Goal: Task Accomplishment & Management: Use online tool/utility

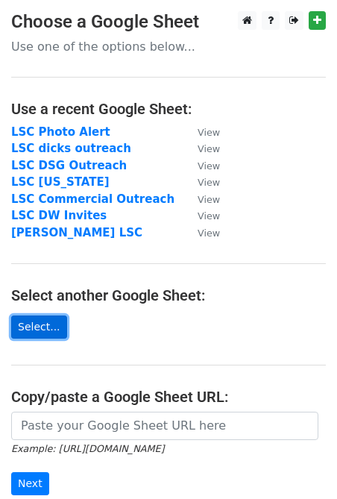
click at [43, 323] on link "Select..." at bounding box center [39, 327] width 56 height 23
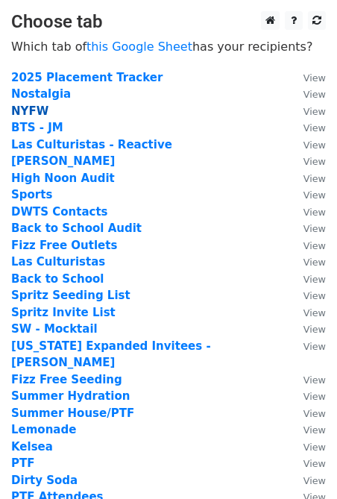
click at [34, 108] on strong "NYFW" at bounding box center [29, 110] width 37 height 13
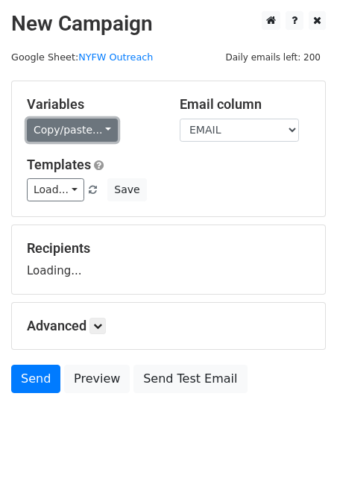
click at [78, 124] on link "Copy/paste..." at bounding box center [72, 130] width 91 height 23
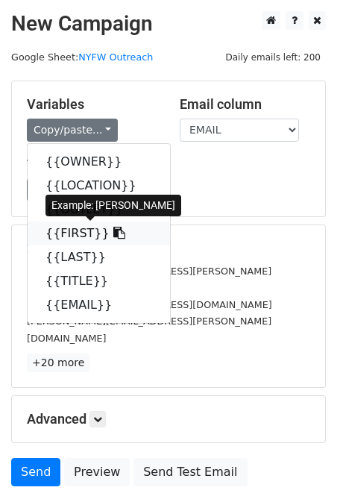
click at [88, 234] on link "{{FIRST}}" at bounding box center [99, 234] width 143 height 24
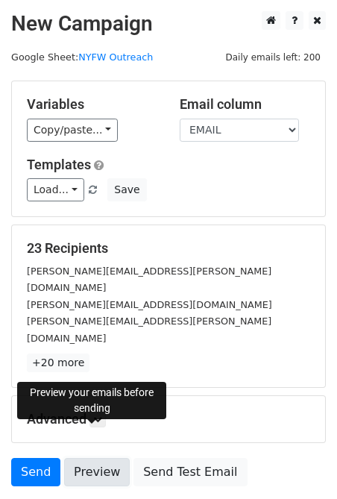
click at [91, 458] on link "Preview" at bounding box center [97, 472] width 66 height 28
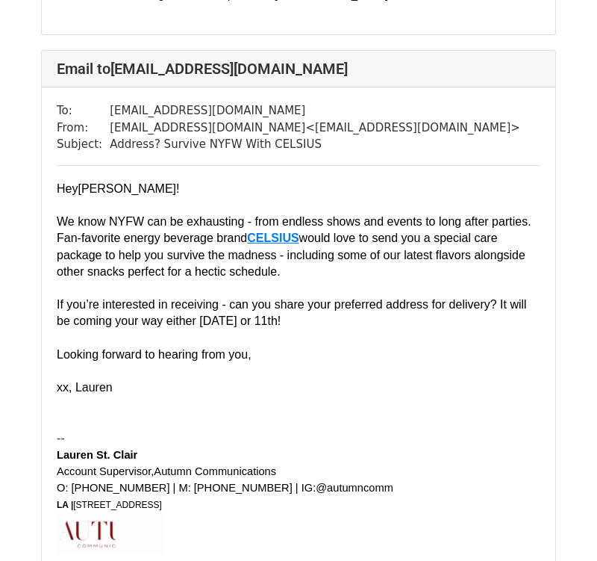
scroll to position [3537, 0]
